Goal: Task Accomplishment & Management: Use online tool/utility

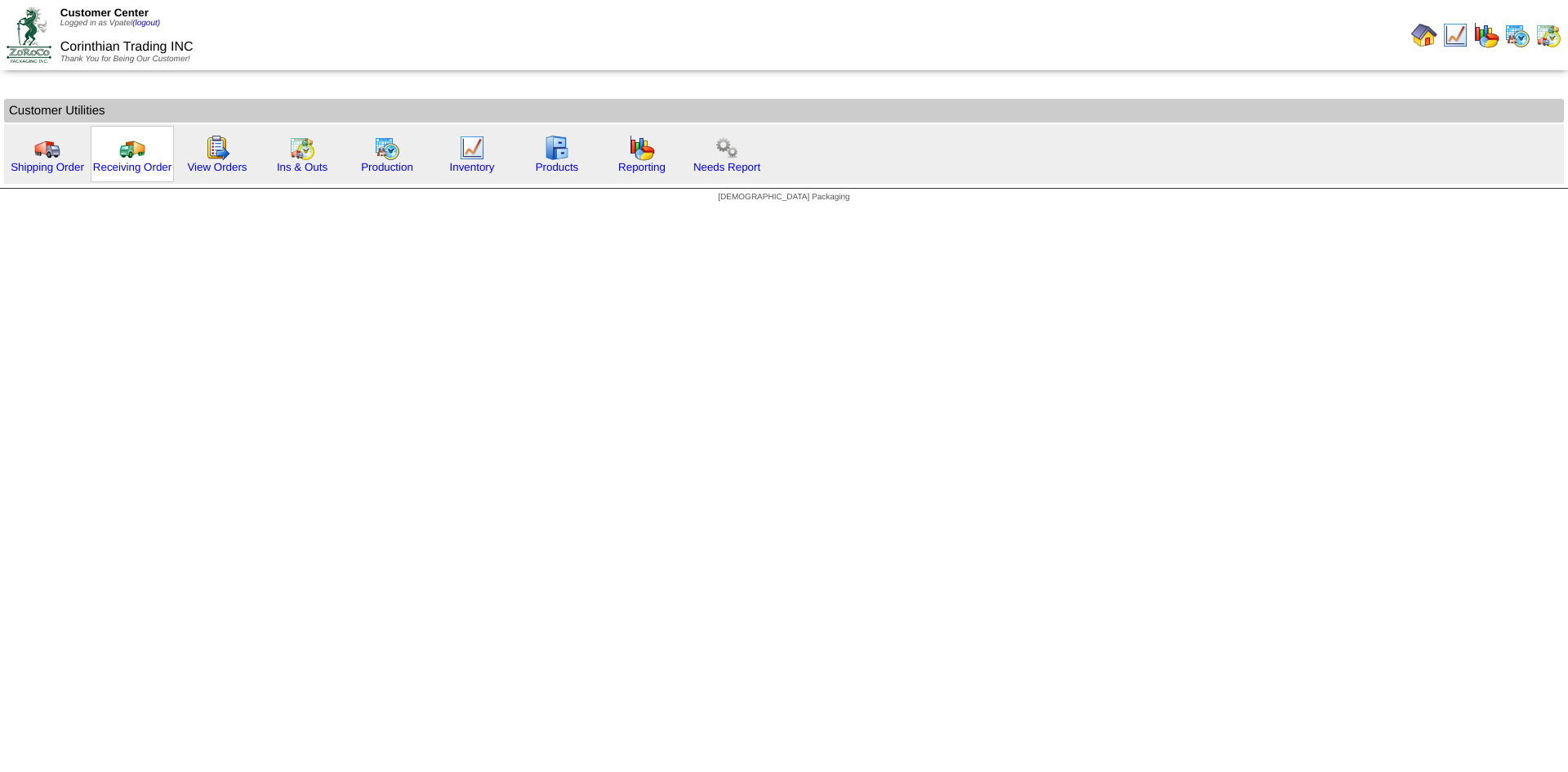
click at [132, 159] on img at bounding box center [132, 148] width 26 height 26
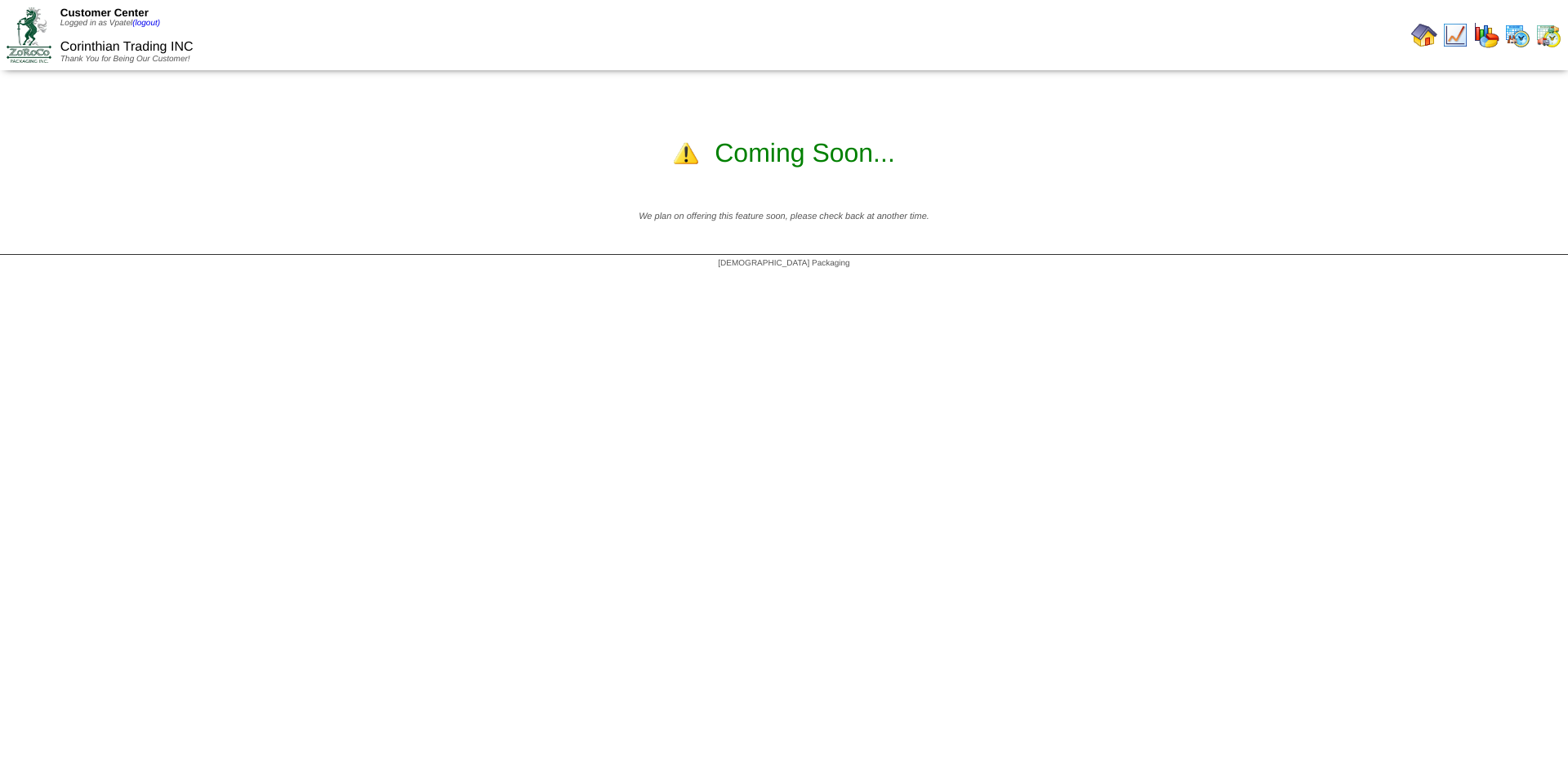
click at [39, 23] on img at bounding box center [29, 34] width 45 height 54
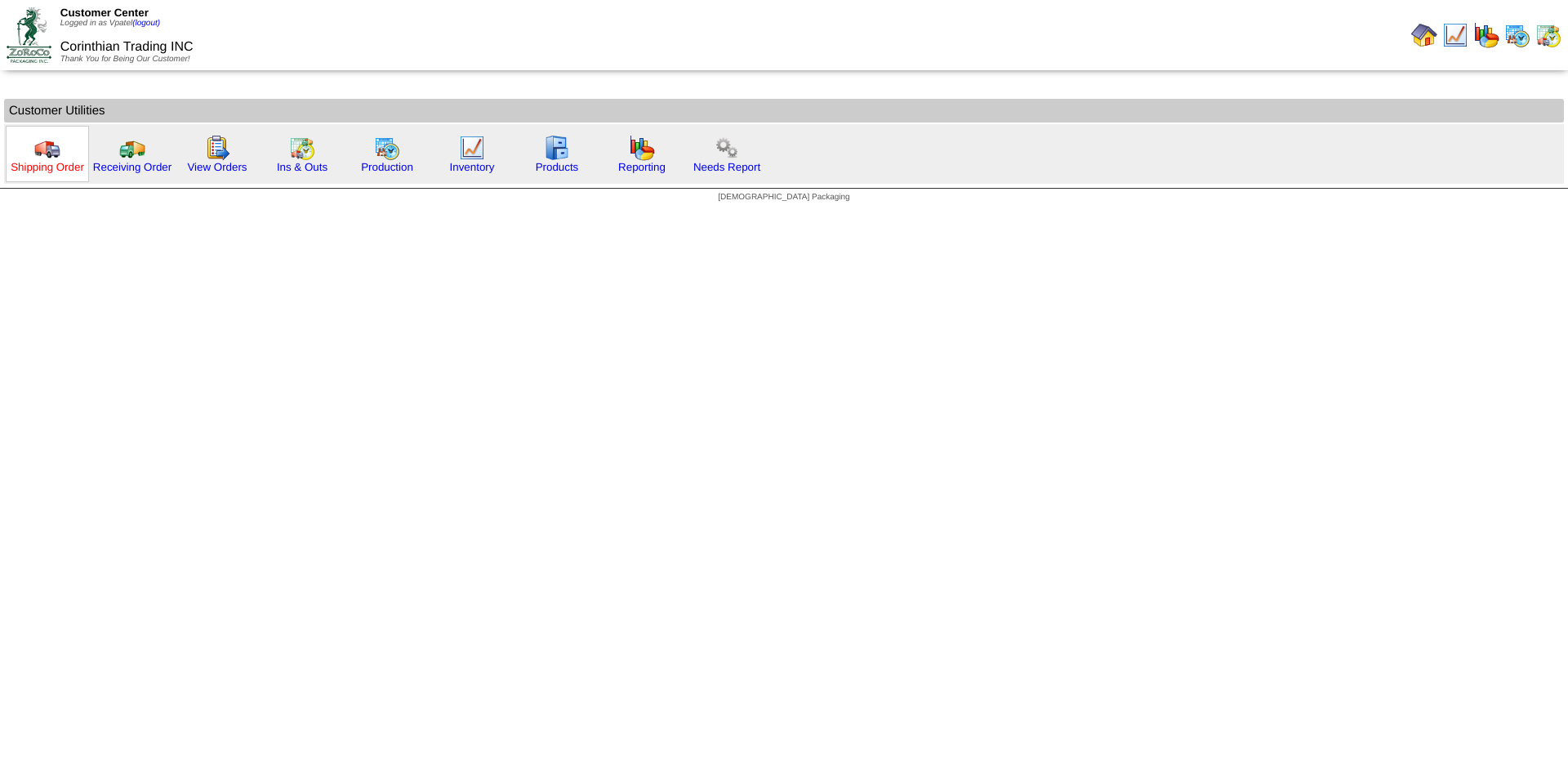
click at [66, 161] on link "Shipping Order" at bounding box center [48, 166] width 74 height 12
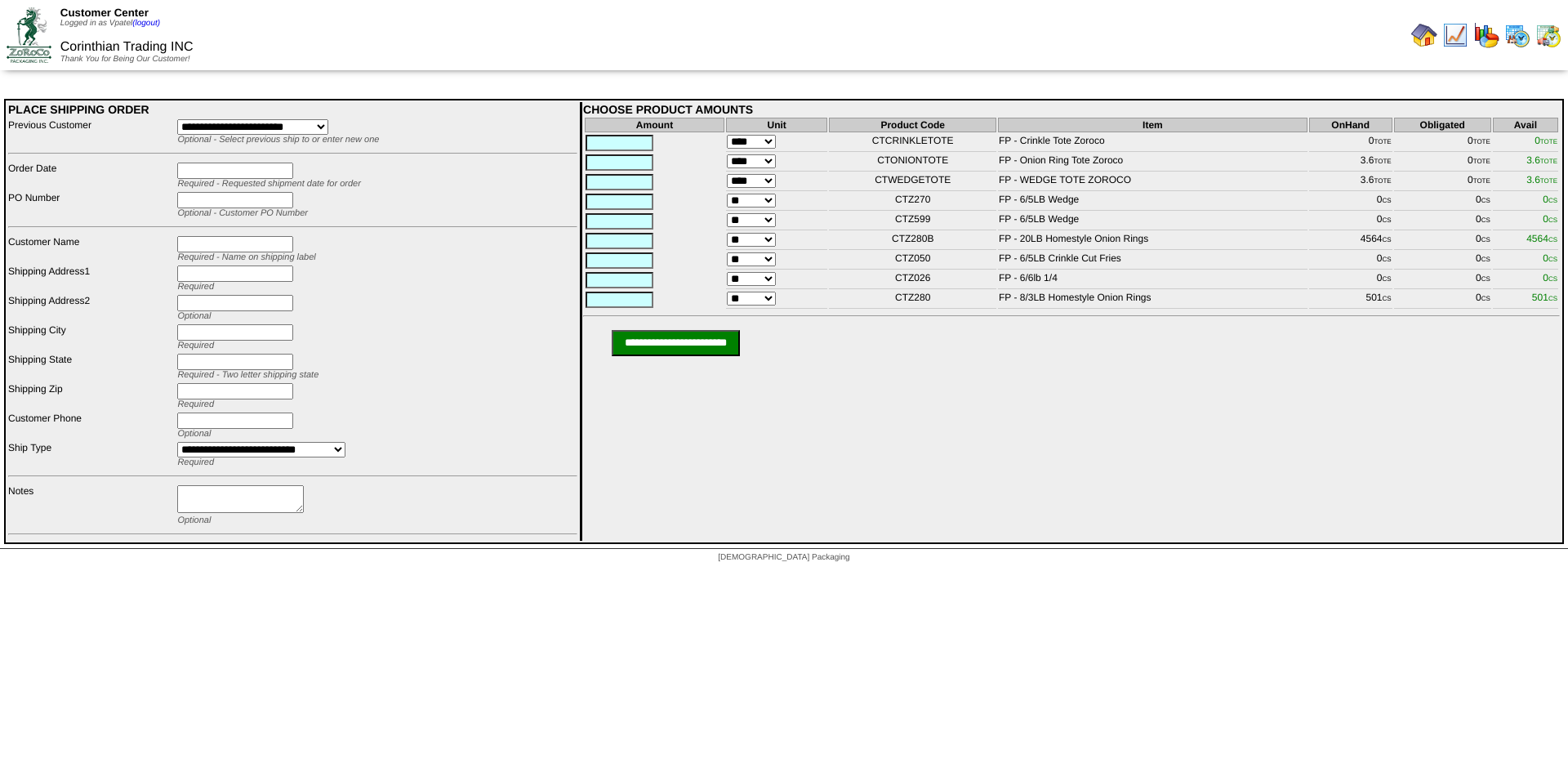
click at [43, 46] on img at bounding box center [29, 34] width 45 height 54
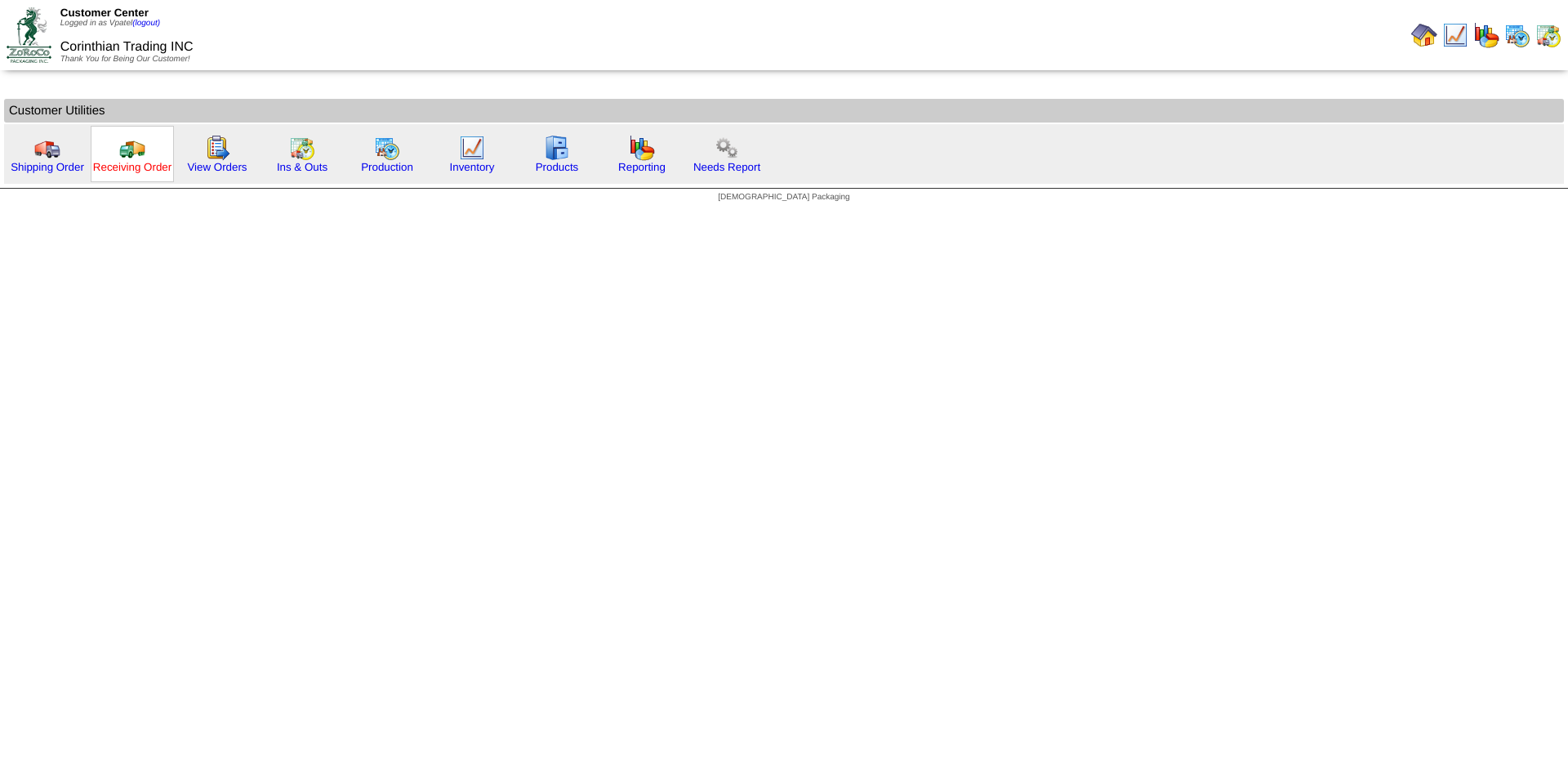
click at [141, 168] on link "Receiving Order" at bounding box center [132, 166] width 78 height 12
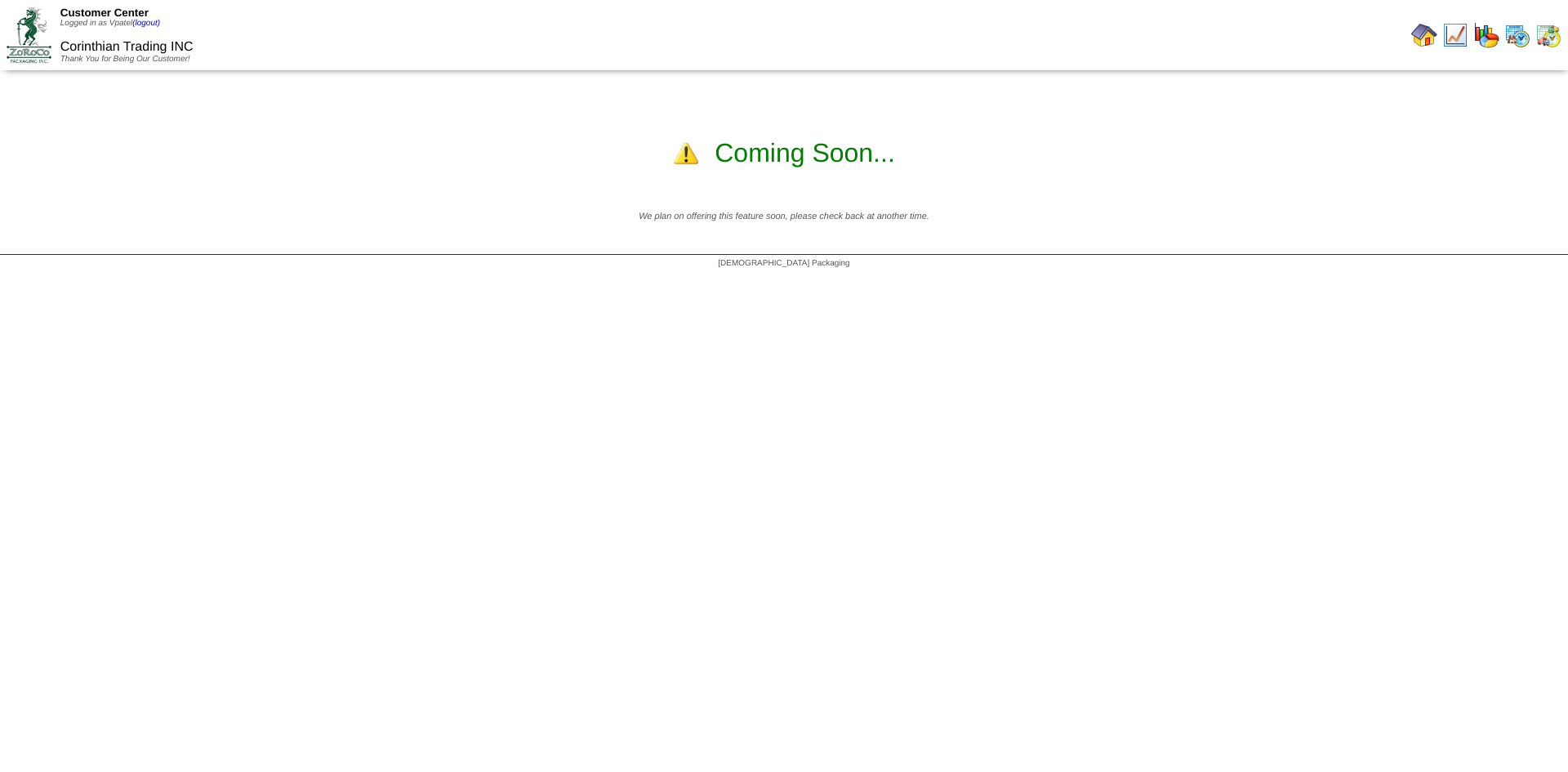
click at [32, 32] on img at bounding box center [29, 34] width 45 height 54
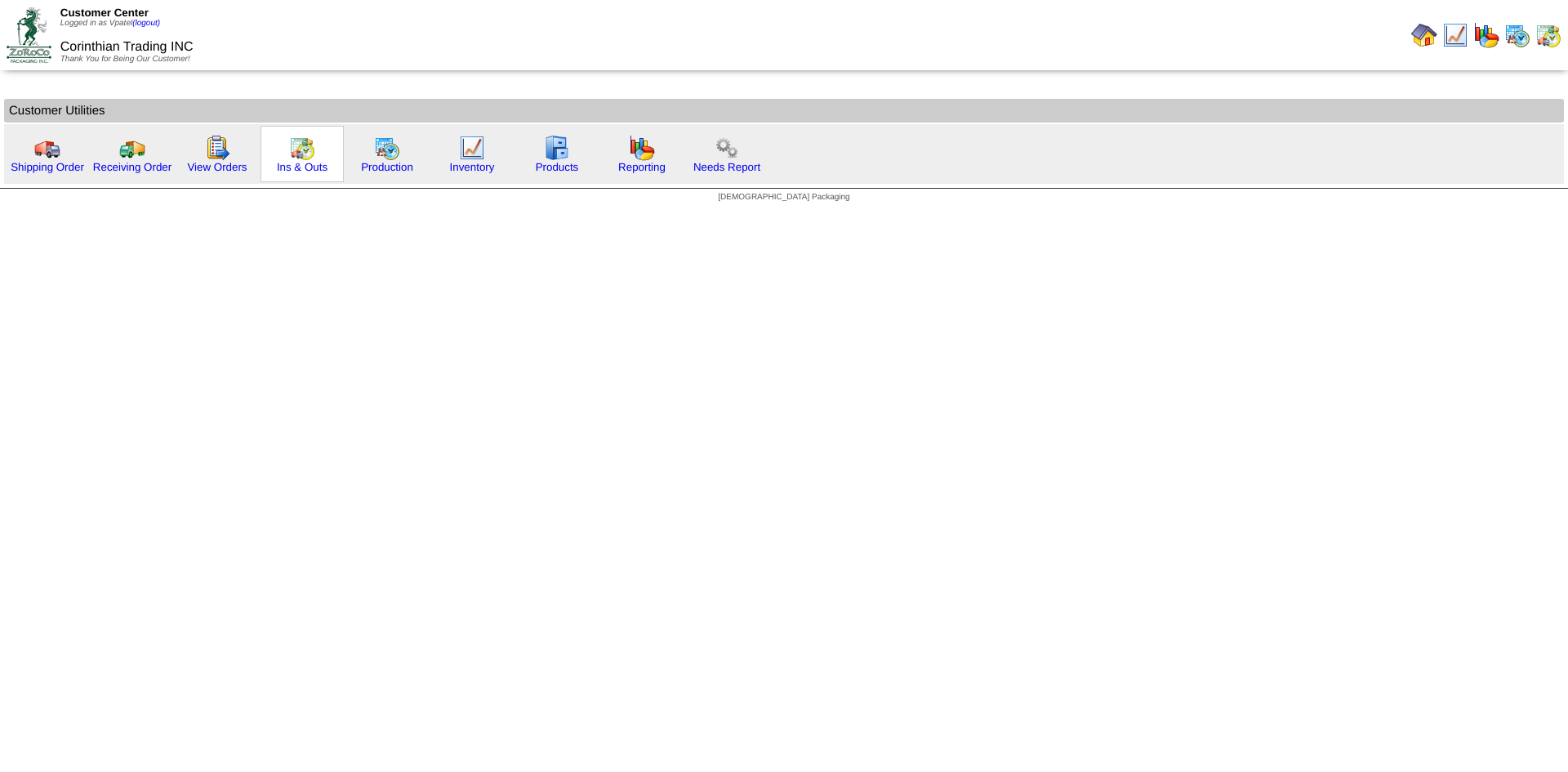
click at [299, 155] on img at bounding box center [302, 148] width 26 height 26
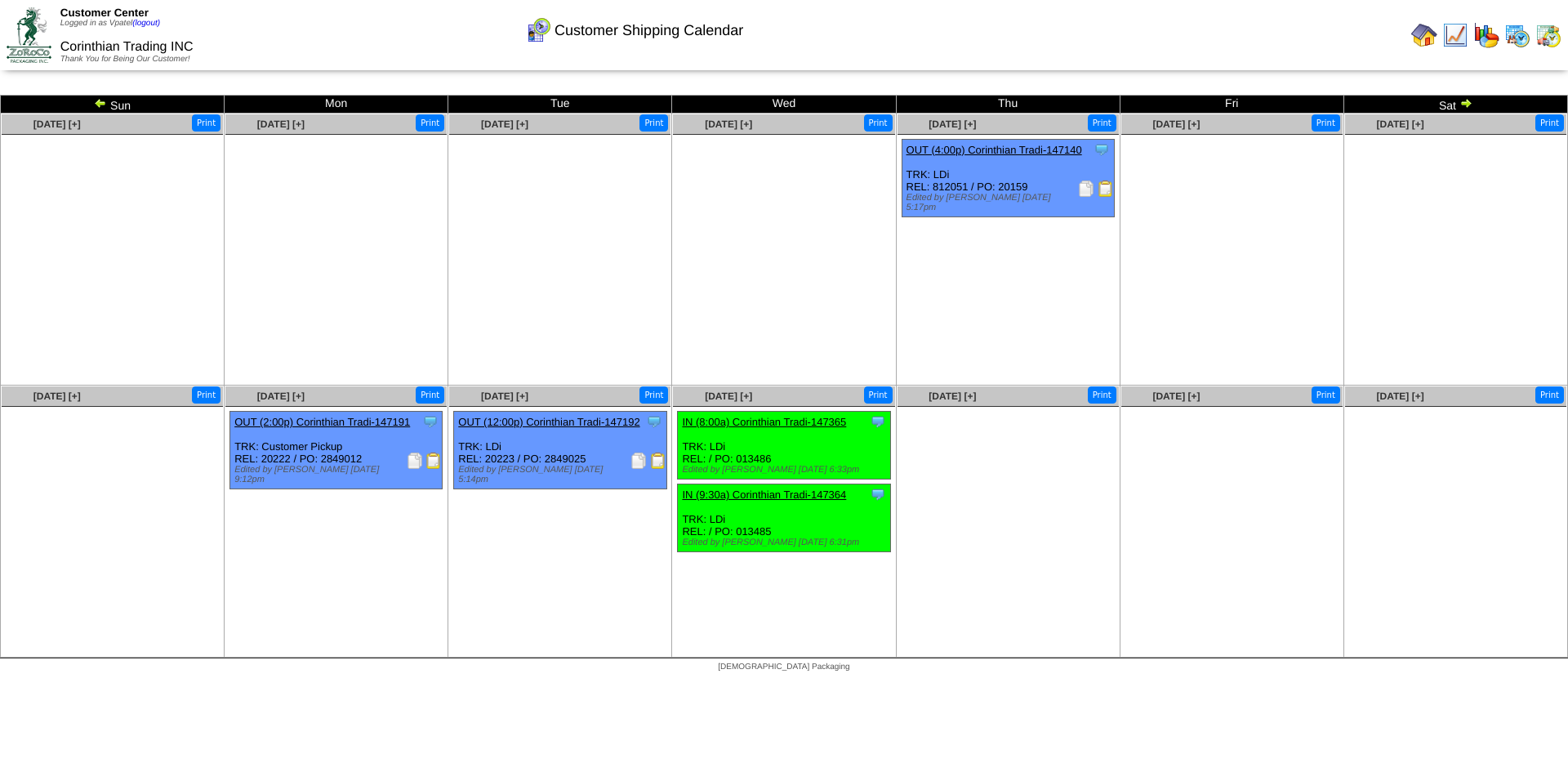
click at [104, 102] on img at bounding box center [101, 103] width 13 height 13
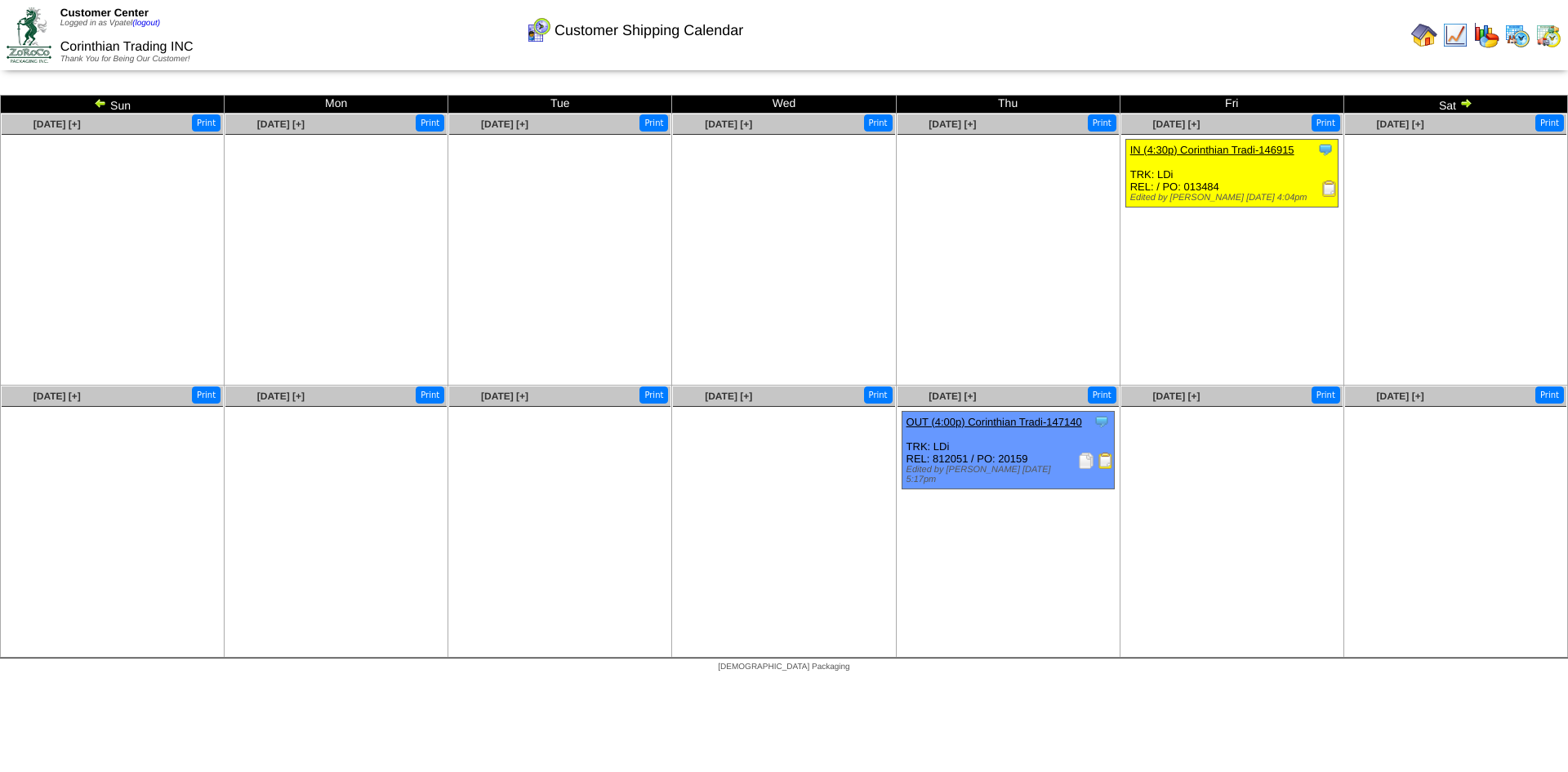
click at [1329, 182] on img at bounding box center [1329, 189] width 17 height 17
